Goal: Transaction & Acquisition: Book appointment/travel/reservation

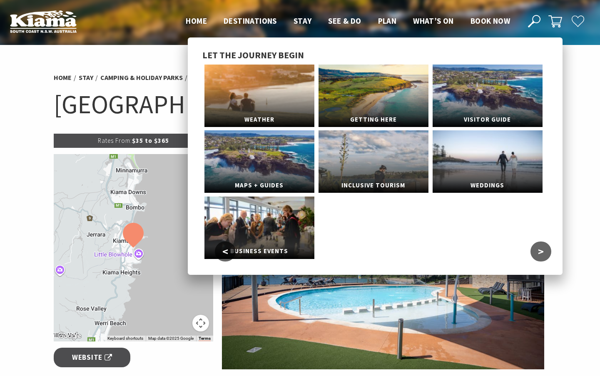
click at [385, 22] on span "Plan" at bounding box center [387, 21] width 19 height 10
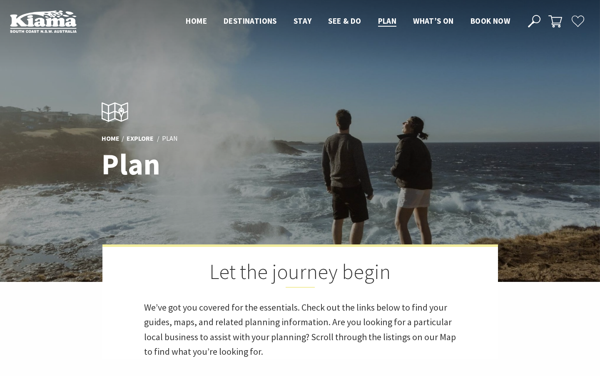
click at [198, 22] on span "Home" at bounding box center [196, 21] width 21 height 10
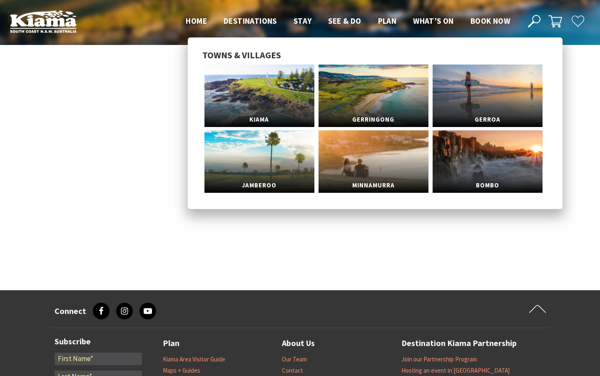
click at [245, 21] on span "Destinations" at bounding box center [250, 21] width 53 height 10
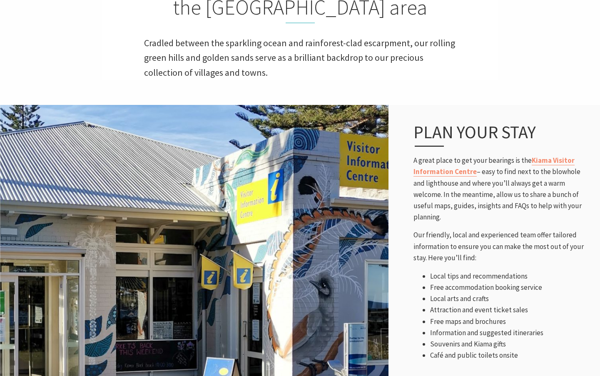
scroll to position [167, 0]
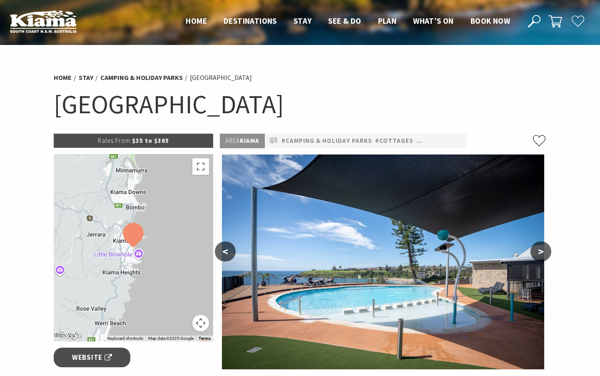
click at [324, 141] on link "#Camping & Holiday Parks" at bounding box center [327, 141] width 91 height 10
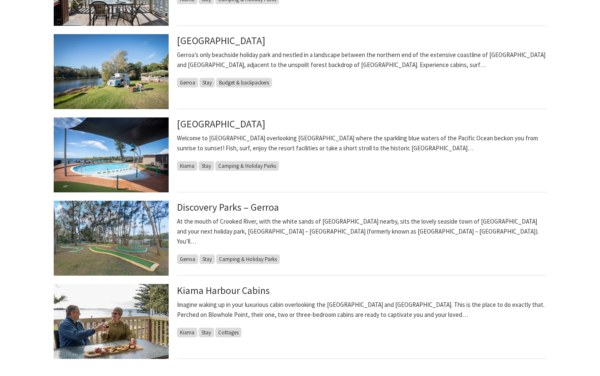
scroll to position [583, 0]
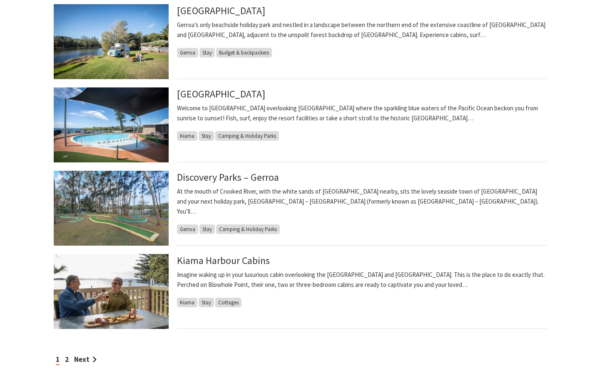
click at [209, 136] on span "Stay" at bounding box center [206, 136] width 15 height 10
click at [209, 94] on link "[GEOGRAPHIC_DATA]" at bounding box center [221, 93] width 88 height 13
